Goal: Task Accomplishment & Management: Use online tool/utility

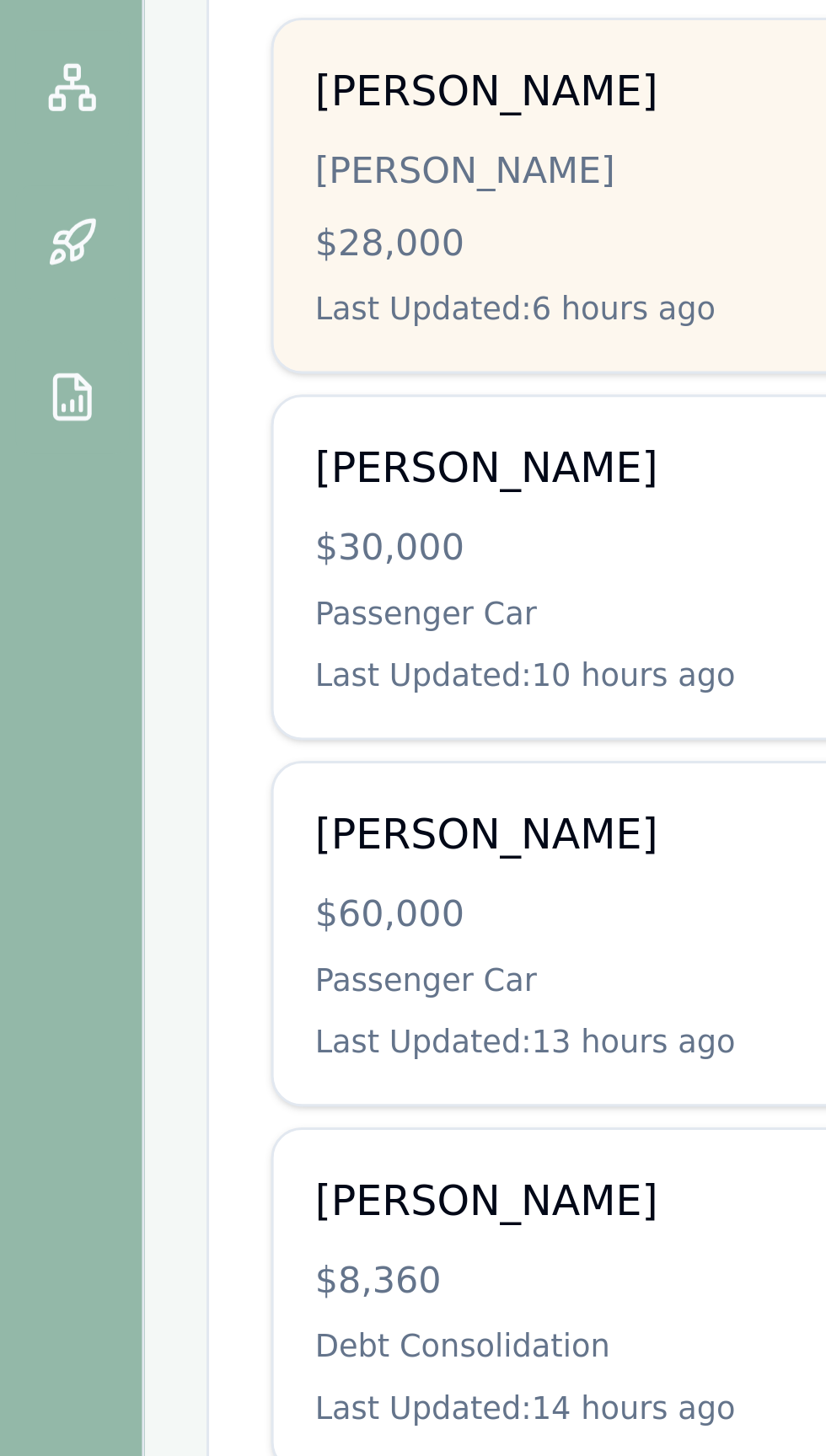
click at [116, 428] on div "$28,000" at bounding box center [193, 426] width 182 height 17
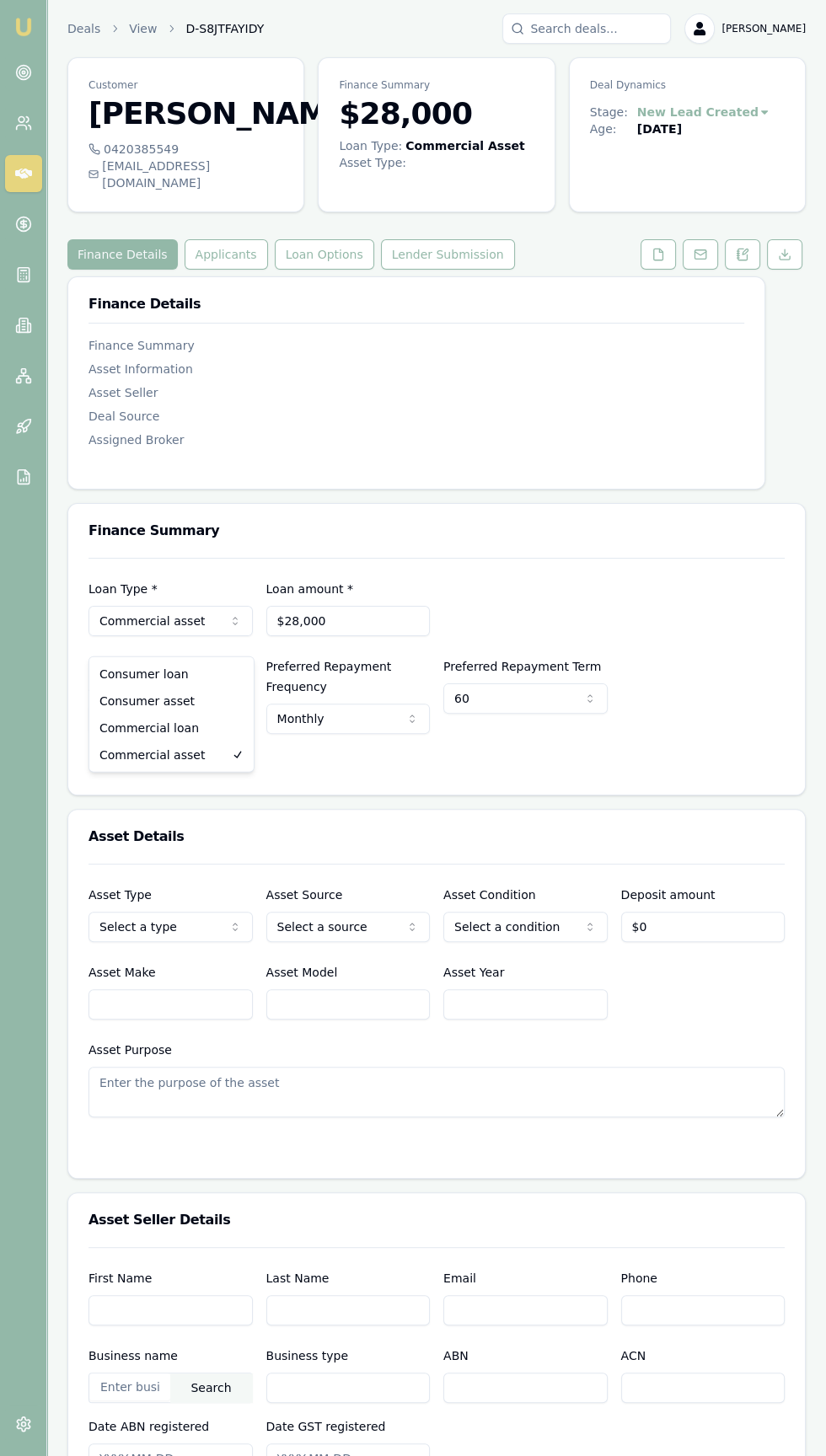
click at [138, 645] on html "Emu Broker Deals View D-S8JTFAYIDY [PERSON_NAME] Toggle Menu Customer [PERSON_N…" at bounding box center [413, 728] width 826 height 1456
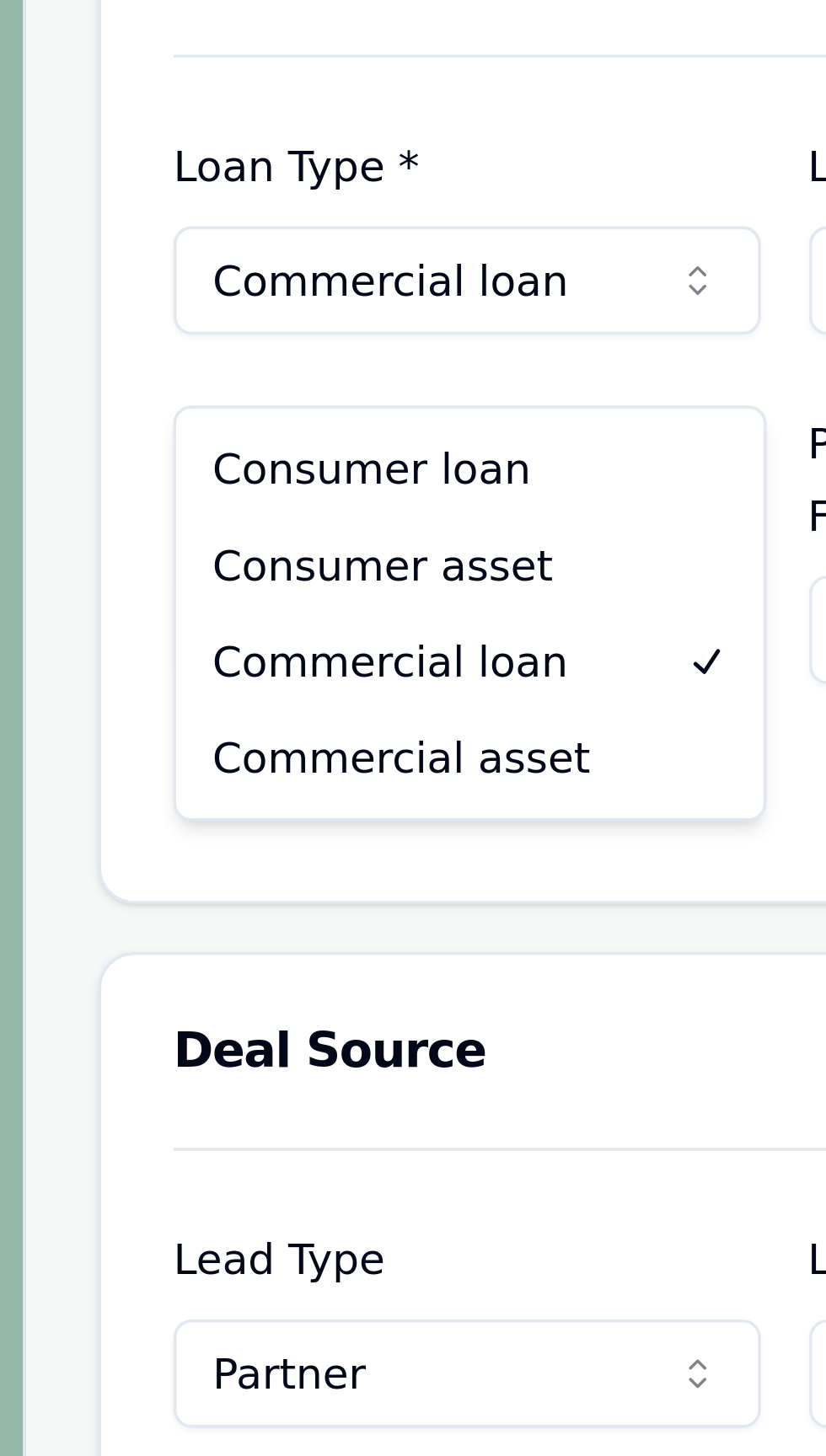
click at [104, 592] on html "Emu Broker Deals View D-S8JTFAYIDY [PERSON_NAME] Toggle Menu Customer [PERSON_N…" at bounding box center [413, 728] width 826 height 1456
select select "CONSUMER_LOAN"
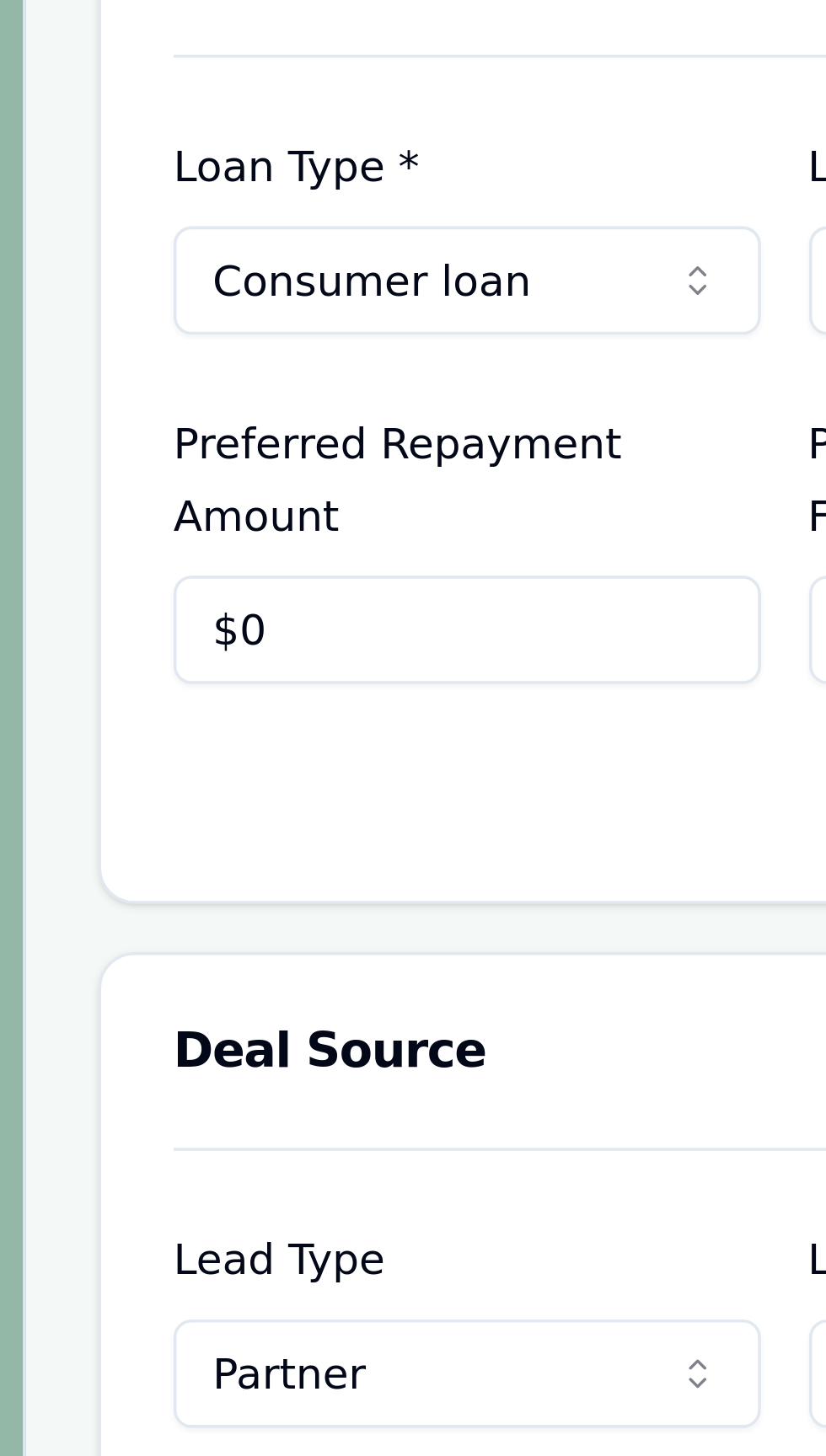
click at [111, 625] on div "Preferred Repayment Amount $0" at bounding box center [170, 648] width 164 height 78
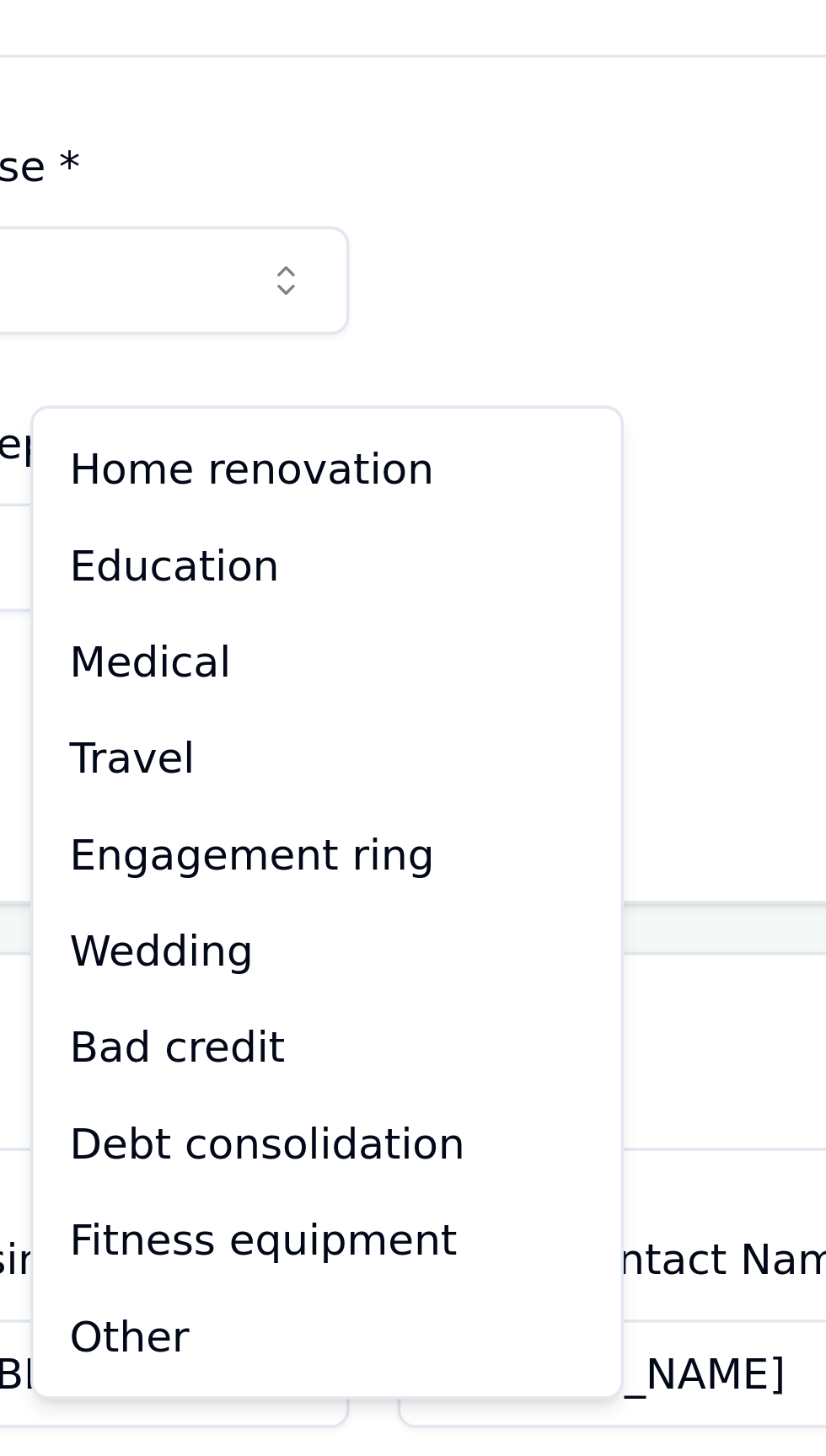
click at [547, 595] on html "Emu Broker Deals View D-S8JTFAYIDY [PERSON_NAME] Toggle Menu Customer [PERSON_N…" at bounding box center [413, 728] width 826 height 1456
select select "WEDDING"
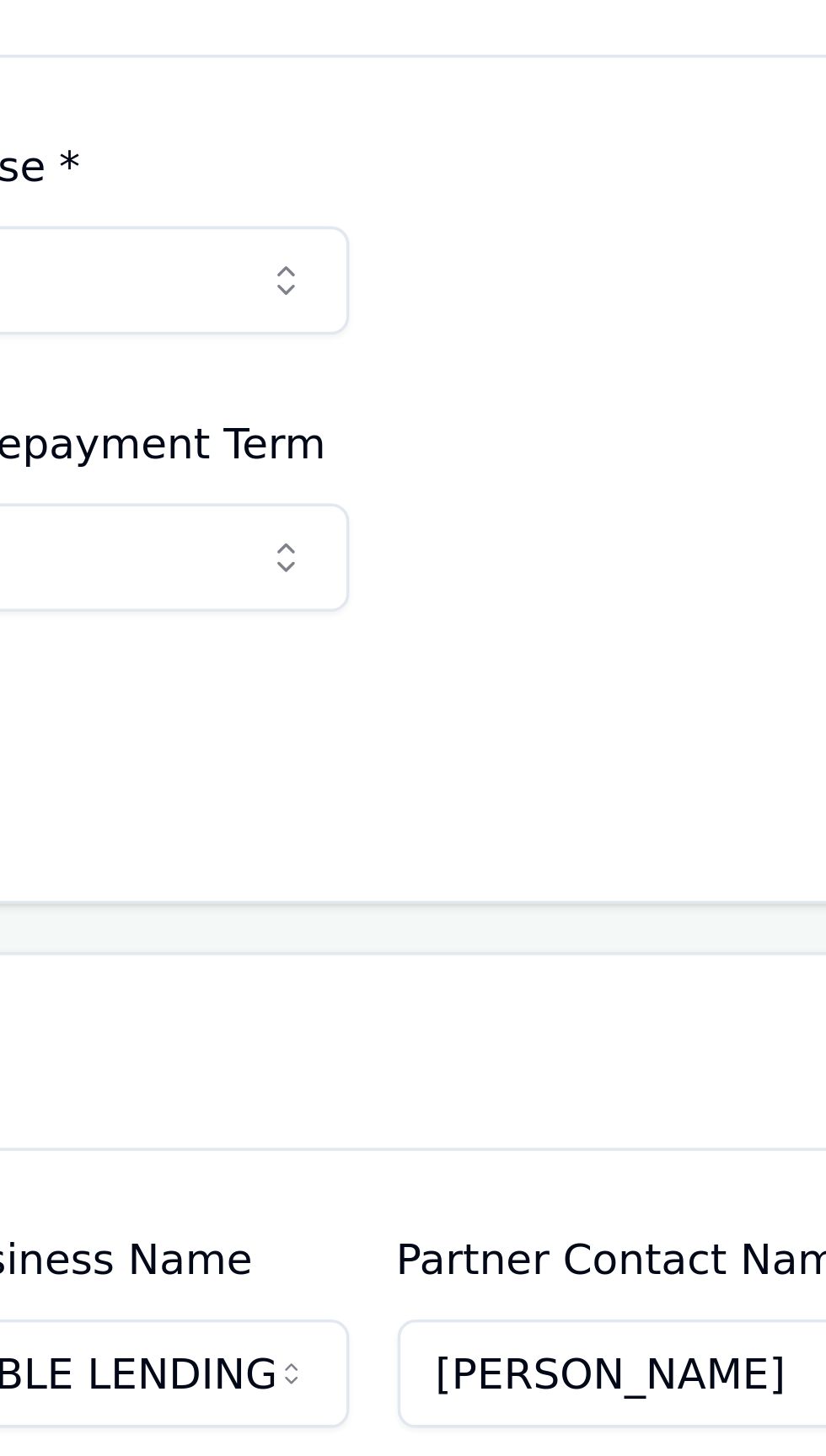
click at [546, 747] on div "Loan Type * Consumer loan Consumer loan Consumer asset Commercial loan Commerci…" at bounding box center [436, 629] width 736 height 236
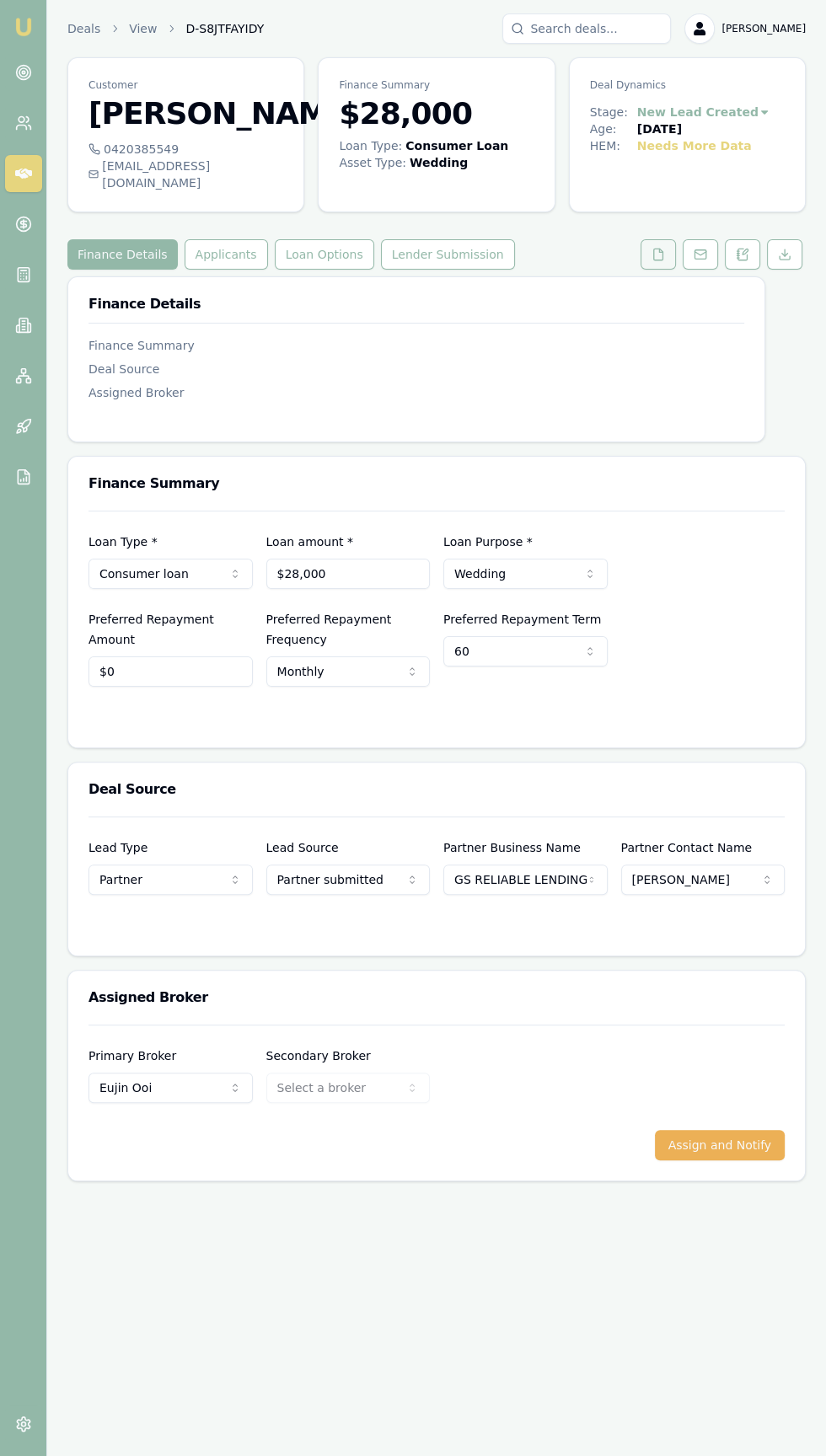
click at [644, 270] on button at bounding box center [658, 254] width 35 height 30
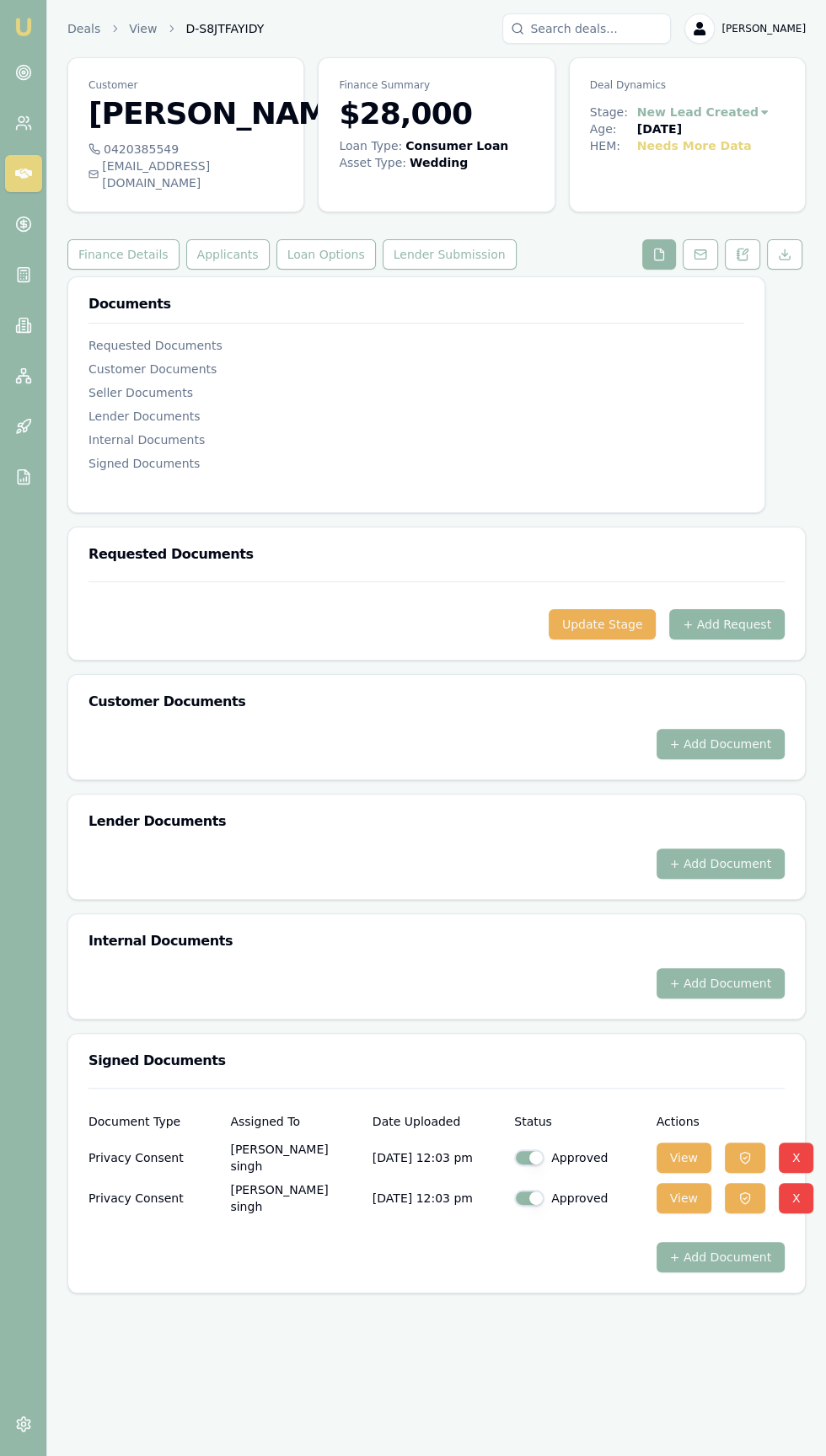
click at [769, 636] on button "+ Add Request" at bounding box center [726, 624] width 116 height 30
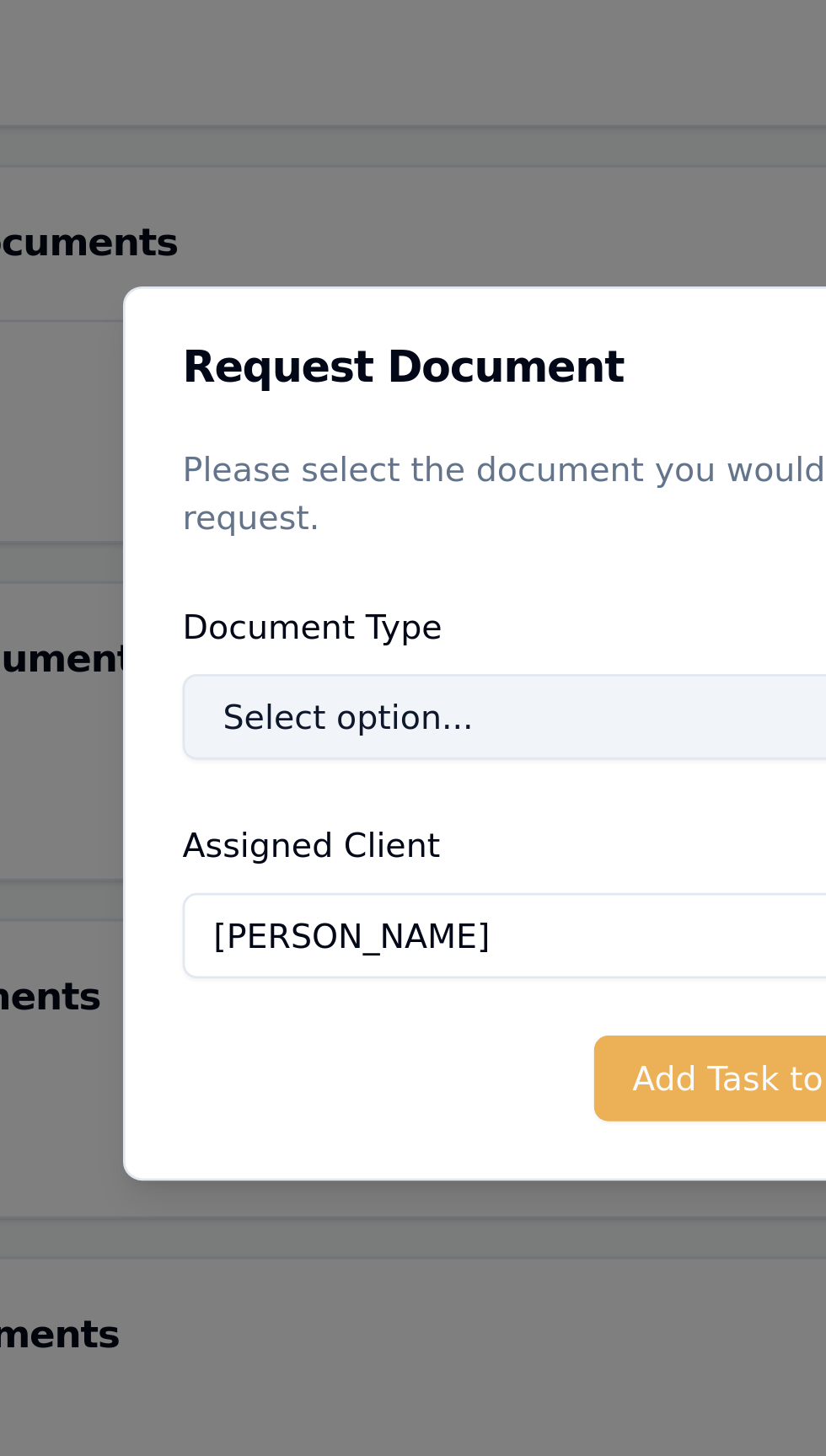
click at [424, 715] on button "Select option..." at bounding box center [413, 722] width 316 height 30
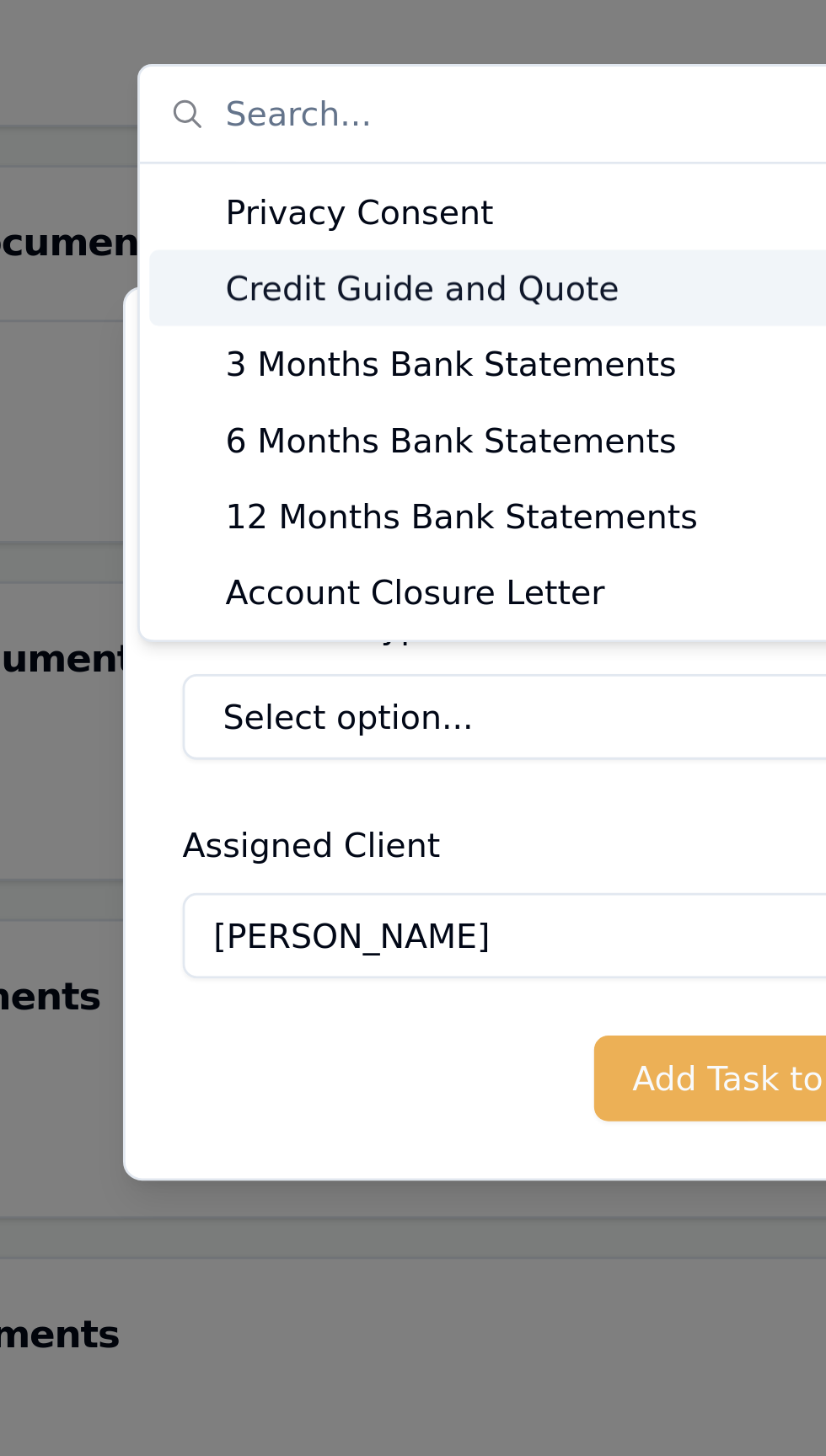
click at [281, 571] on div "Credit Guide and Quote" at bounding box center [375, 570] width 263 height 27
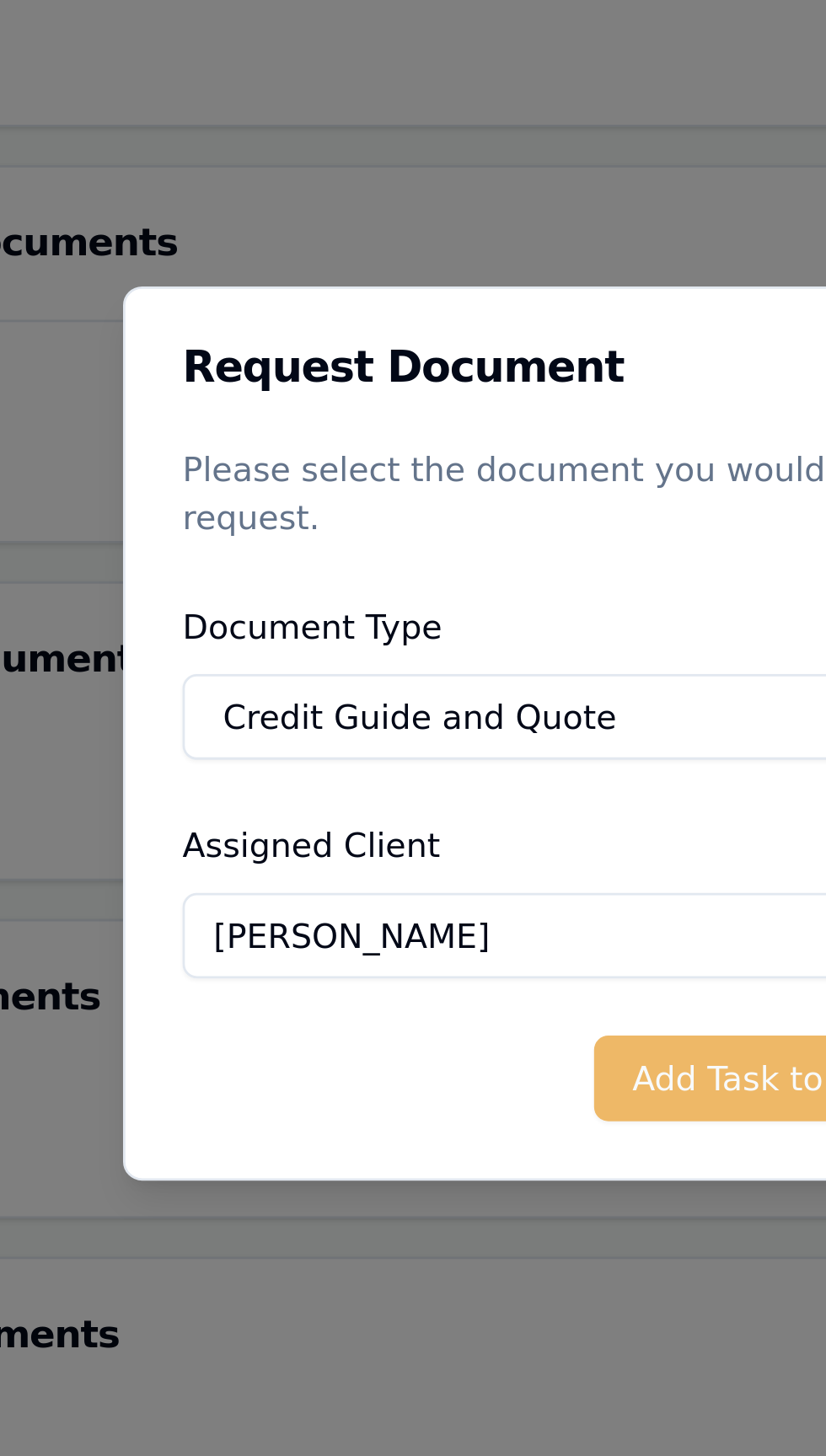
click at [432, 851] on button "Add Task to Client Portal" at bounding box center [485, 850] width 170 height 30
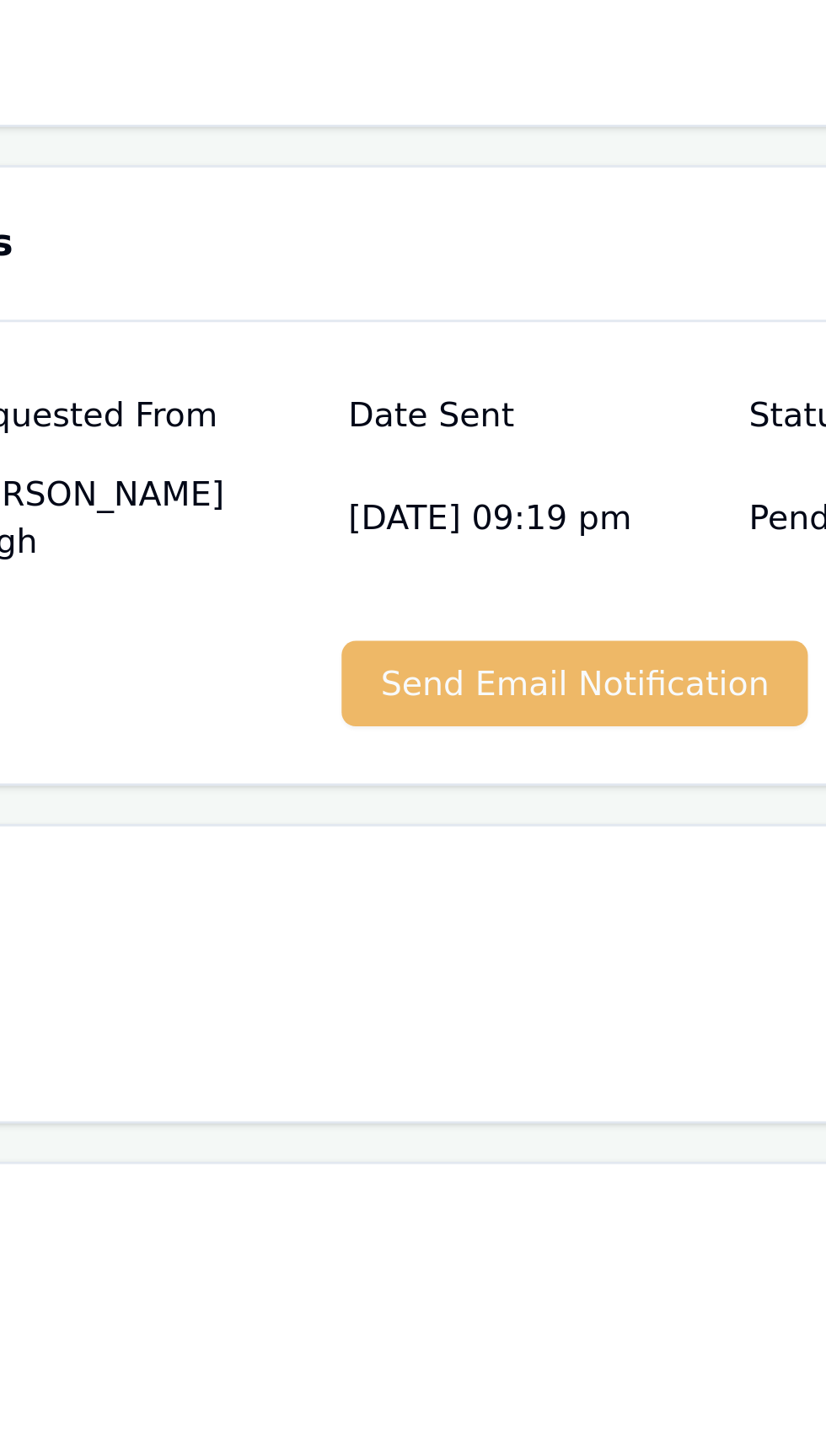
click at [458, 725] on button "Send Email Notification" at bounding box center [452, 710] width 164 height 30
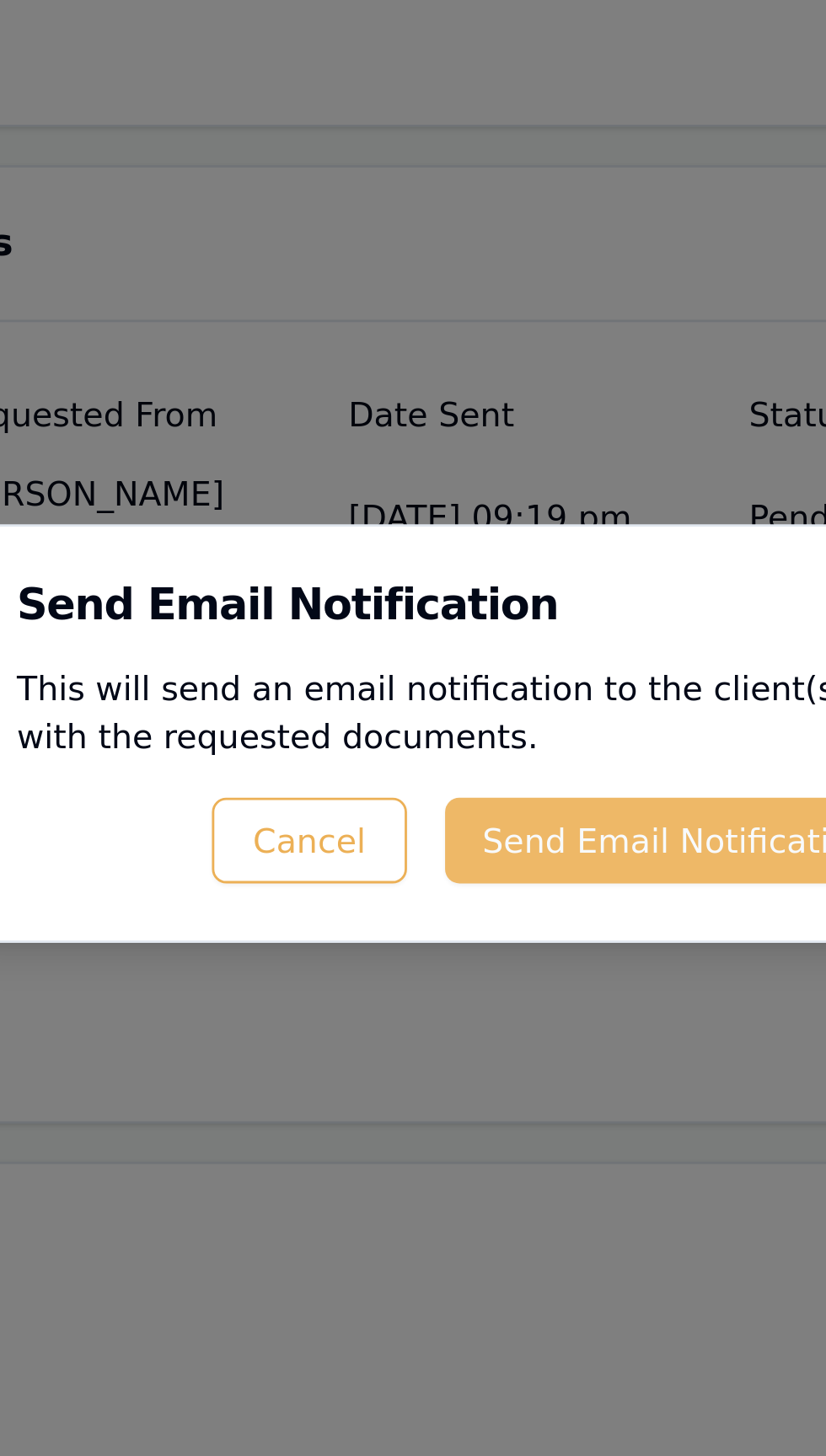
click at [505, 767] on button "Send Email Notification" at bounding box center [488, 766] width 164 height 30
